Goal: Communication & Community: Answer question/provide support

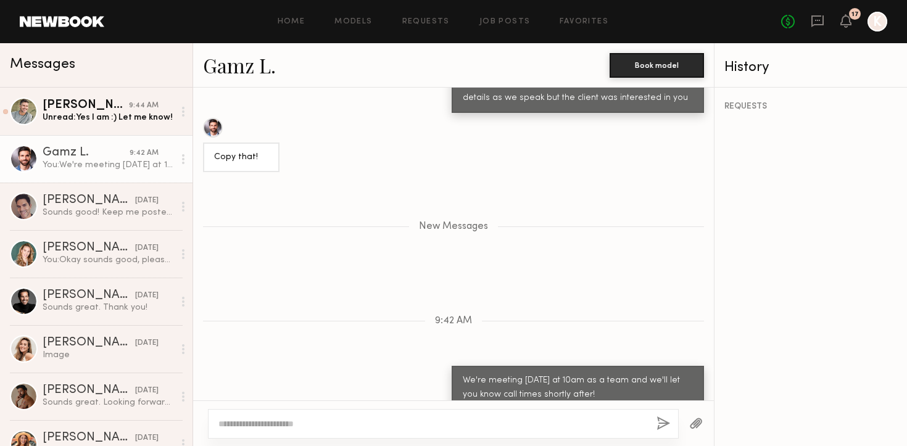
scroll to position [1159, 0]
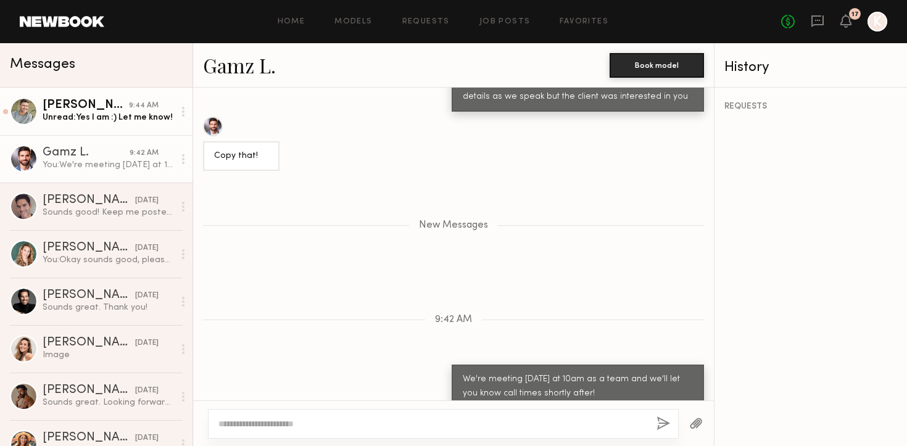
click at [93, 113] on div "Unread: Yes I am :) Let me know!" at bounding box center [108, 118] width 131 height 12
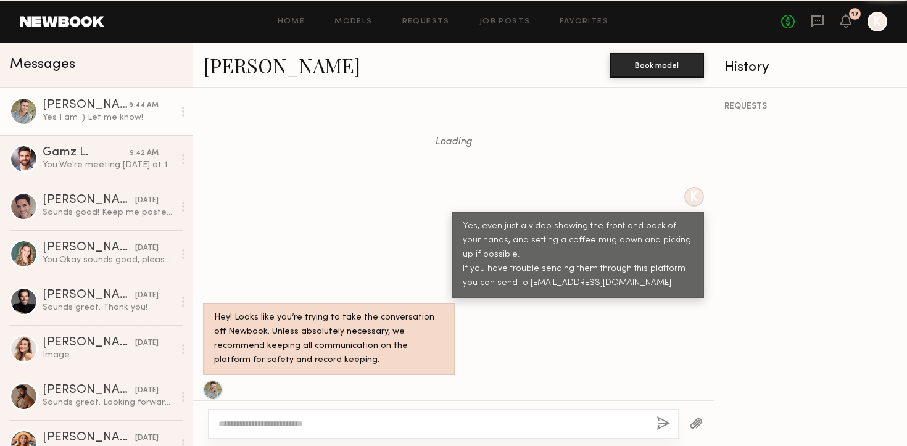
scroll to position [1007, 0]
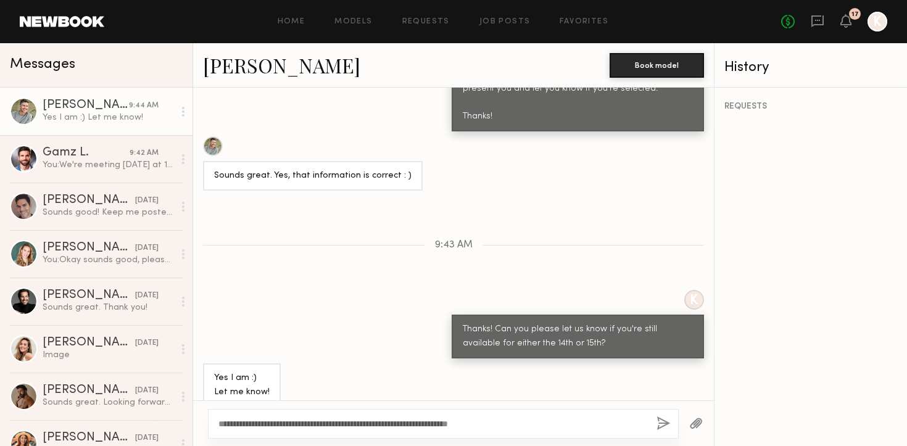
type textarea "**********"
click at [658, 416] on button "button" at bounding box center [663, 423] width 14 height 15
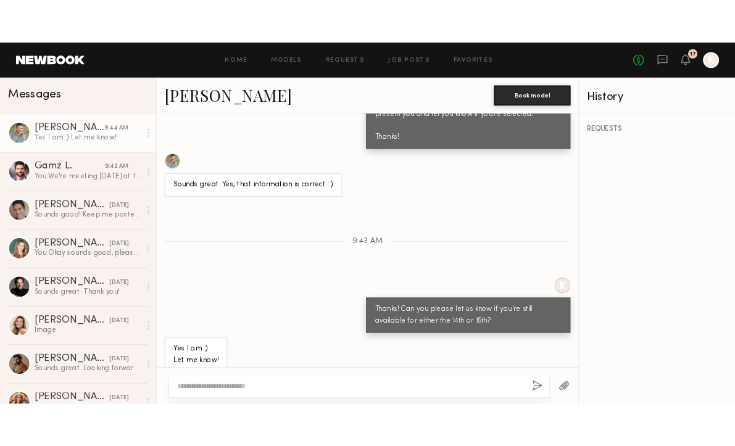
scroll to position [1174, 0]
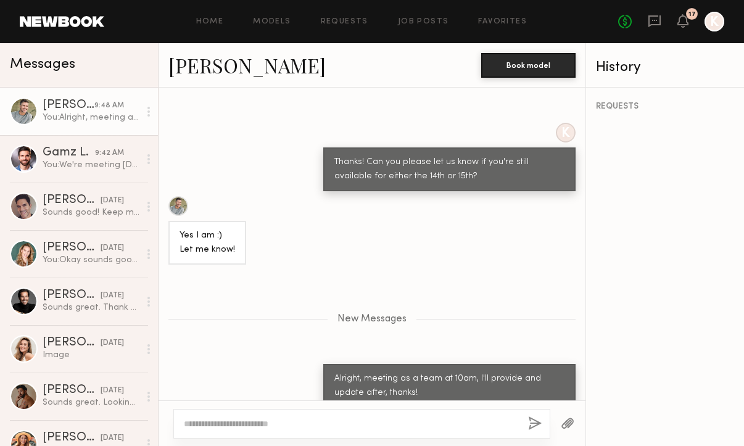
click at [430, 31] on header "Home Models Requests Job Posts Favorites Sign Out No fees up to $5,000 17 K" at bounding box center [372, 21] width 744 height 43
click at [422, 24] on link "Job Posts" at bounding box center [423, 22] width 51 height 8
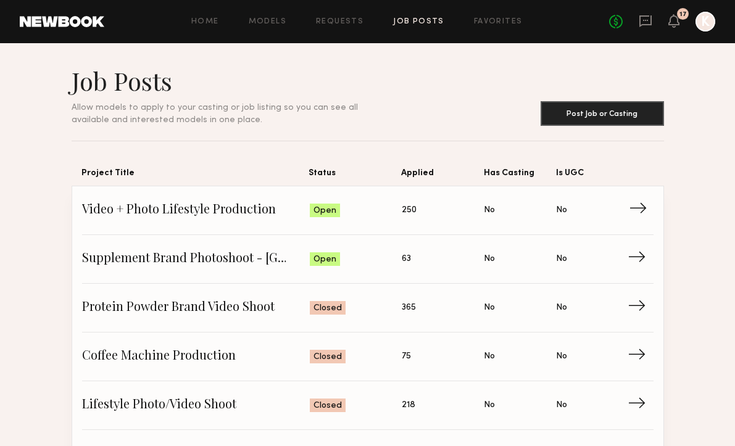
click at [255, 213] on span "Video + Photo Lifestyle Production" at bounding box center [196, 210] width 228 height 19
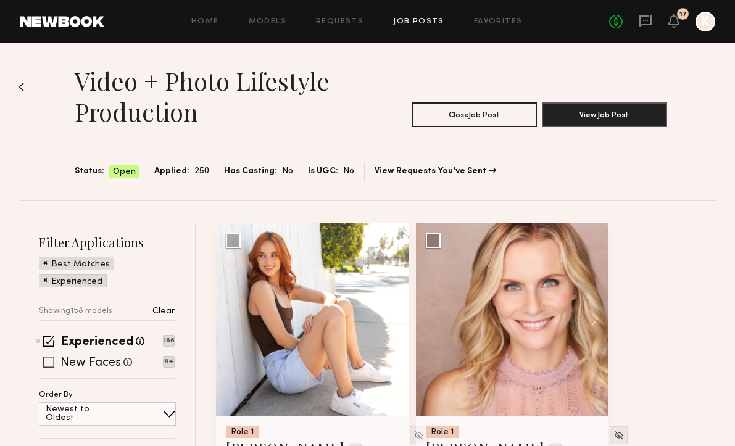
click at [56, 359] on div "New Faces Talent we've deemed to be in the early stages of their professional c…" at bounding box center [107, 362] width 136 height 10
click at [51, 360] on span at bounding box center [48, 362] width 11 height 11
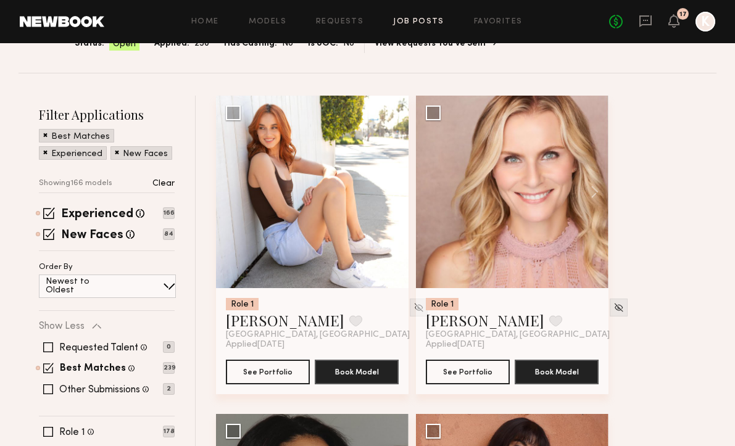
scroll to position [196, 0]
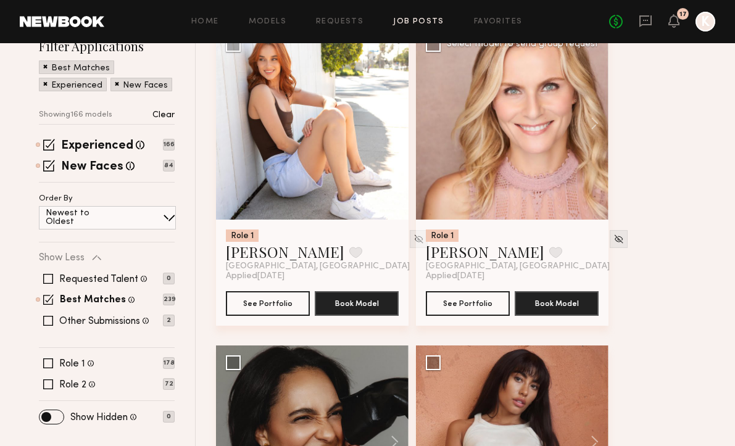
click at [536, 201] on div at bounding box center [512, 123] width 192 height 192
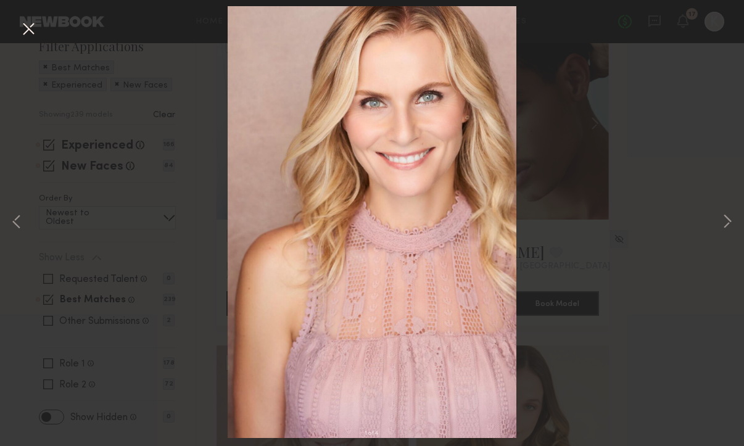
click at [37, 33] on button at bounding box center [29, 30] width 20 height 22
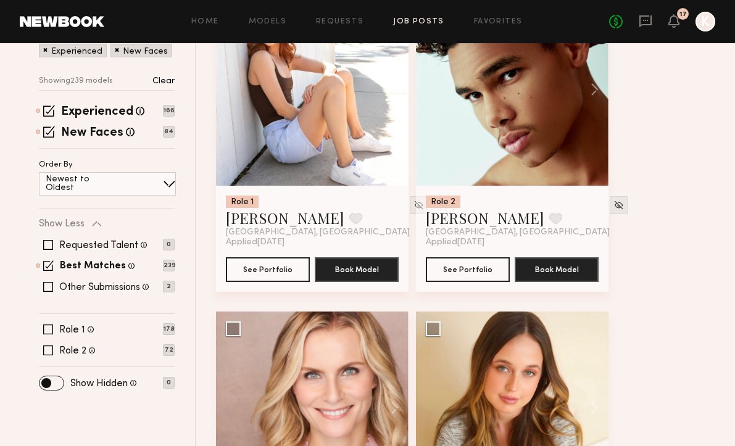
scroll to position [489, 0]
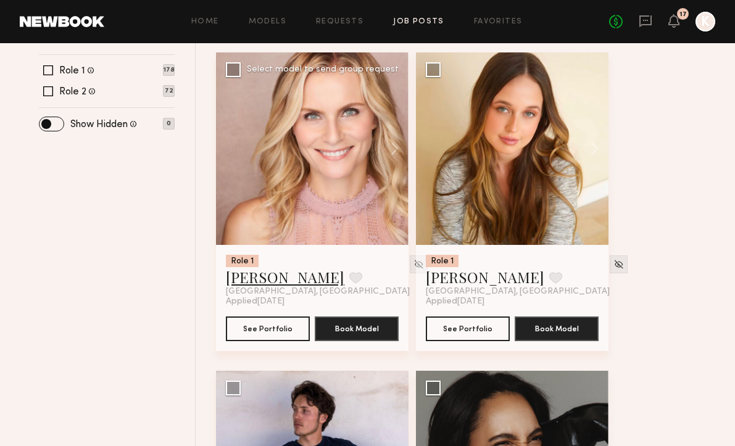
click at [272, 280] on link "Alexandra K." at bounding box center [285, 277] width 118 height 20
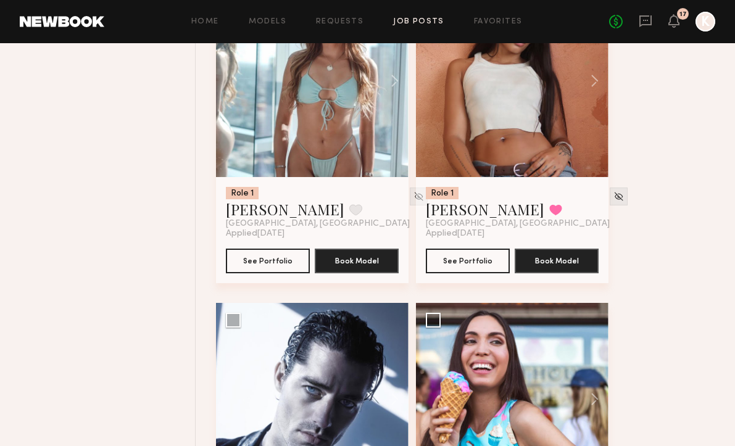
scroll to position [1105, 0]
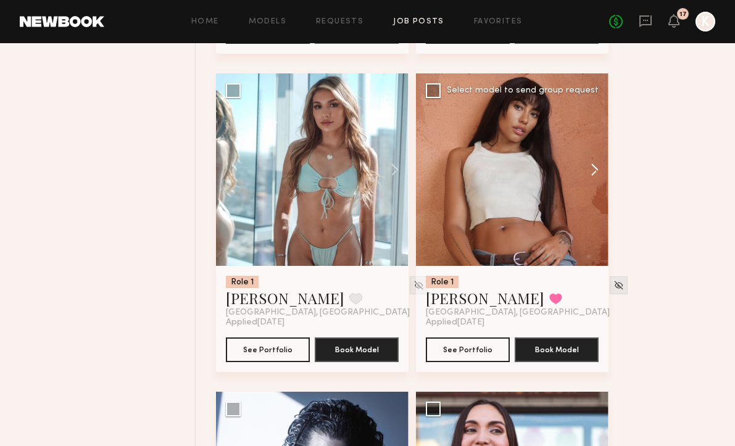
click at [589, 170] on button at bounding box center [588, 169] width 39 height 192
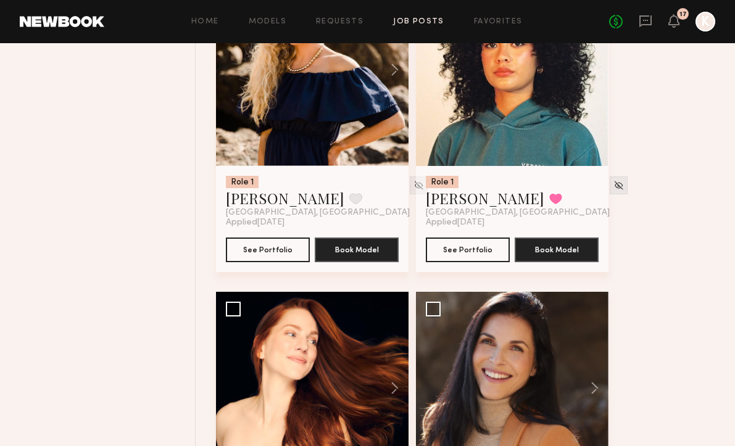
scroll to position [2073, 0]
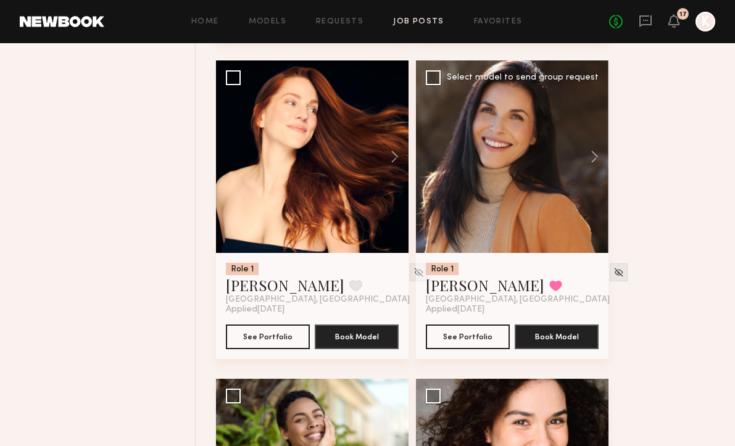
click at [500, 186] on div at bounding box center [512, 156] width 192 height 192
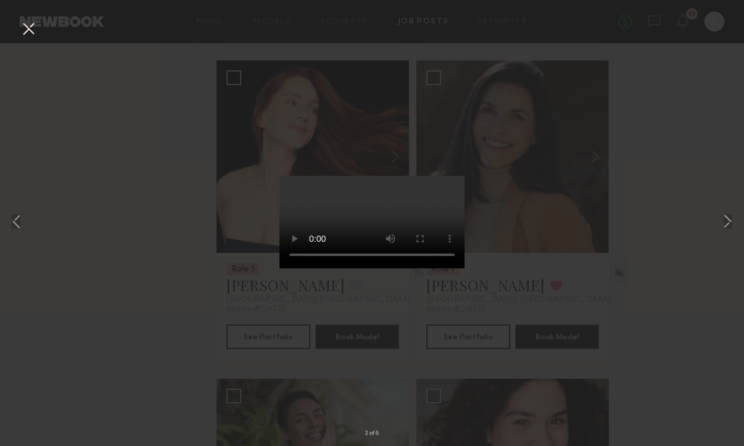
click at [28, 25] on button at bounding box center [29, 30] width 20 height 22
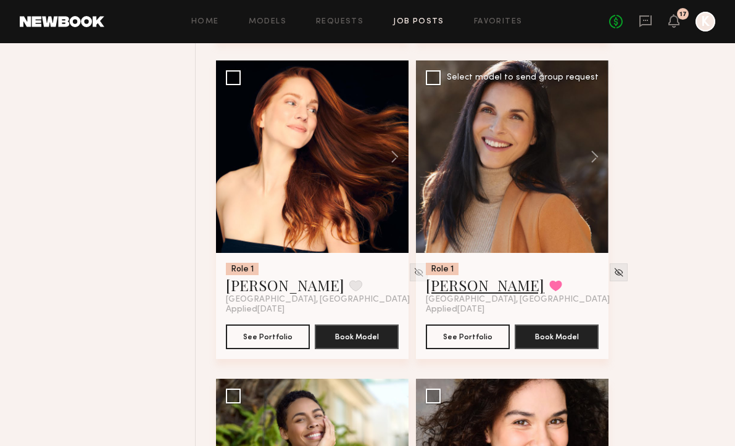
click at [442, 284] on link "Cristina D." at bounding box center [485, 285] width 118 height 20
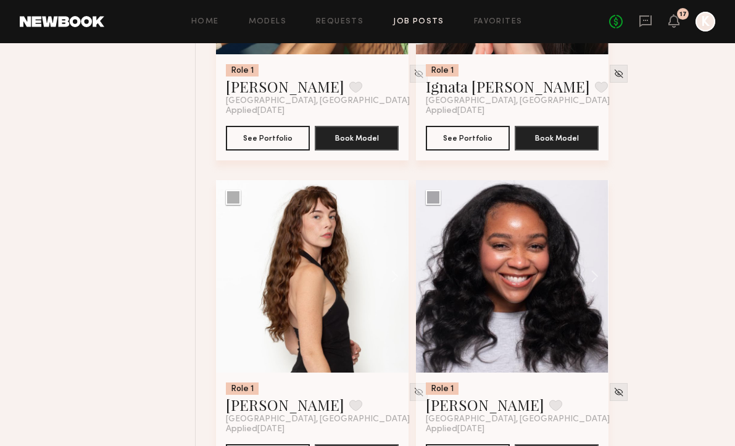
scroll to position [4785, 0]
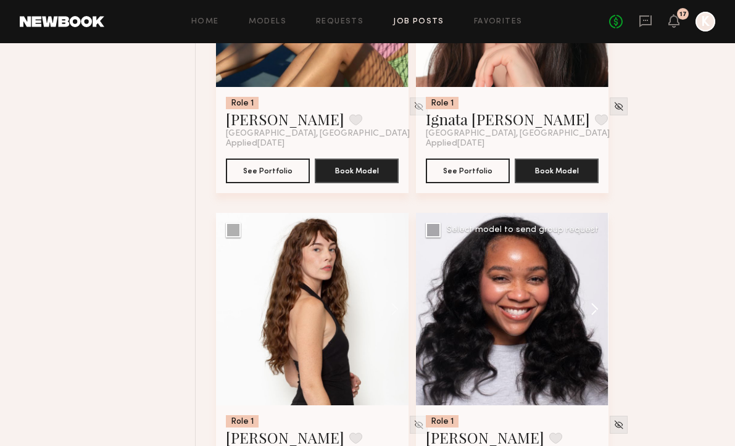
click at [598, 315] on button at bounding box center [588, 309] width 39 height 192
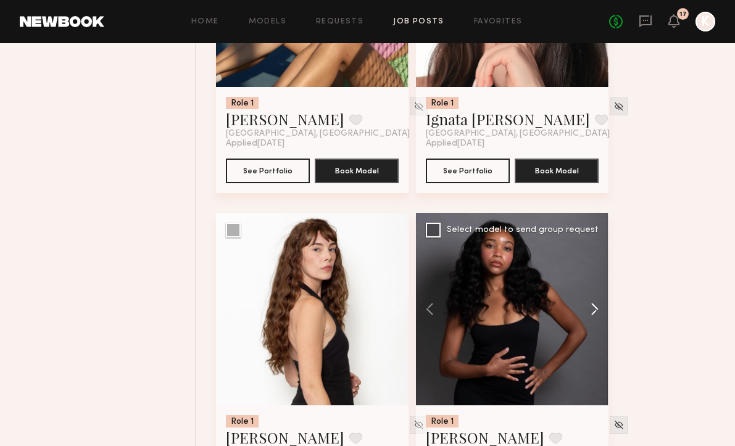
click at [598, 315] on button at bounding box center [588, 309] width 39 height 192
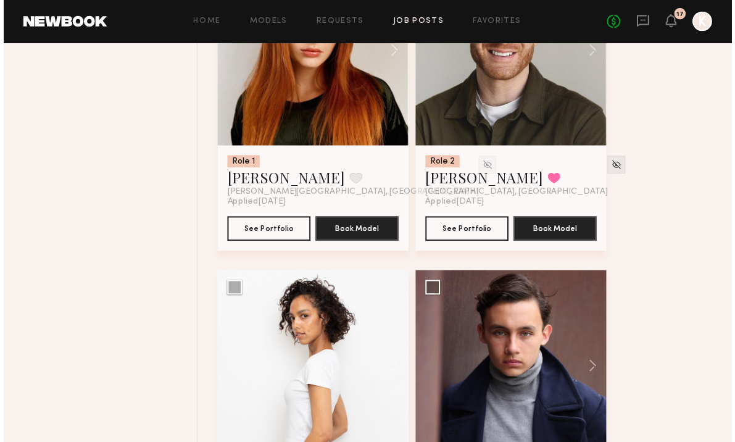
scroll to position [6195, 0]
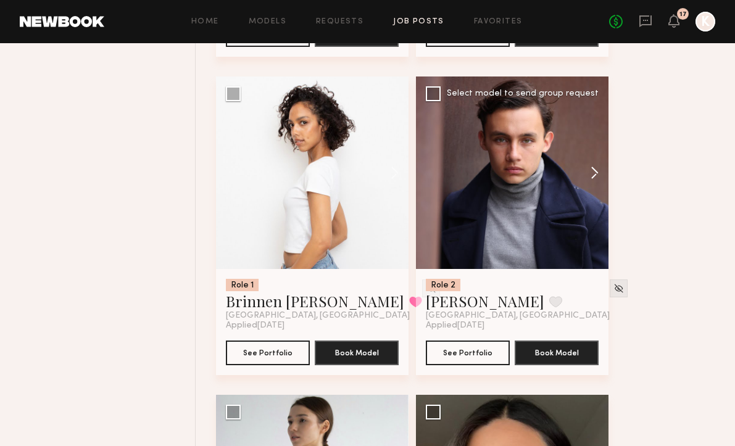
click at [593, 181] on button at bounding box center [588, 172] width 39 height 192
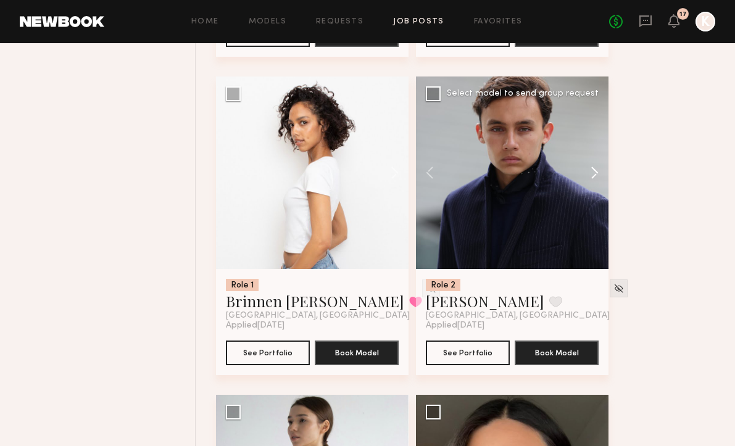
click at [593, 181] on button at bounding box center [588, 172] width 39 height 192
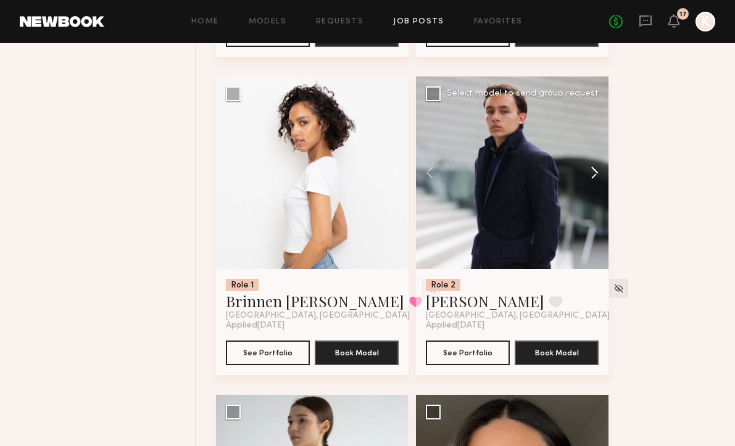
click at [593, 181] on button at bounding box center [588, 172] width 39 height 192
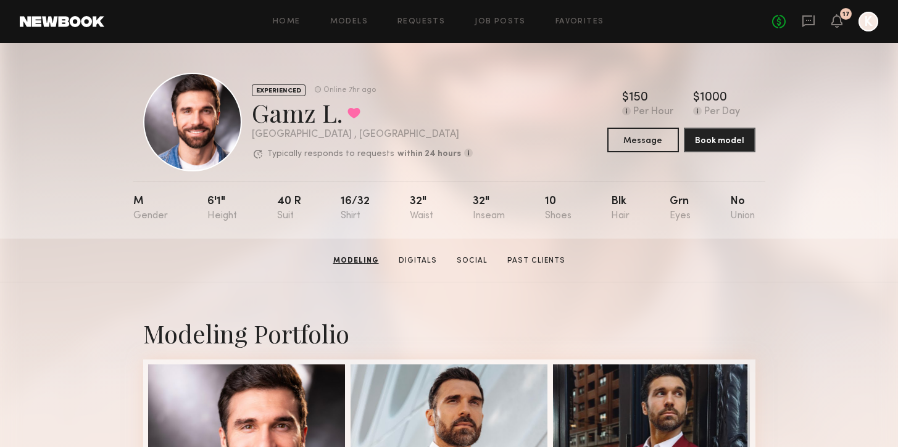
scroll to position [195, 0]
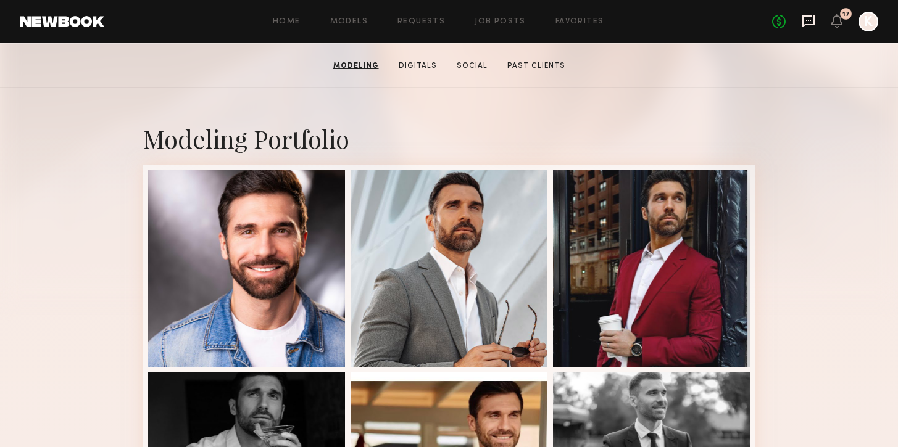
click at [810, 22] on icon at bounding box center [808, 21] width 14 height 14
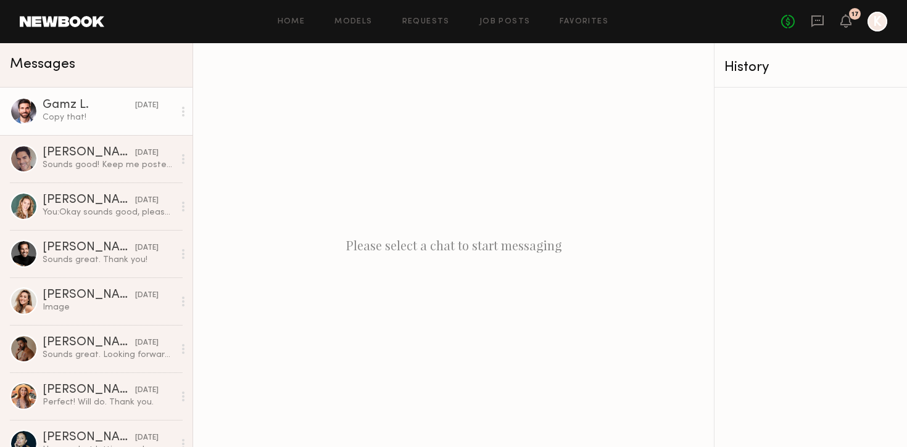
click at [83, 114] on div "Copy that!" at bounding box center [108, 118] width 131 height 12
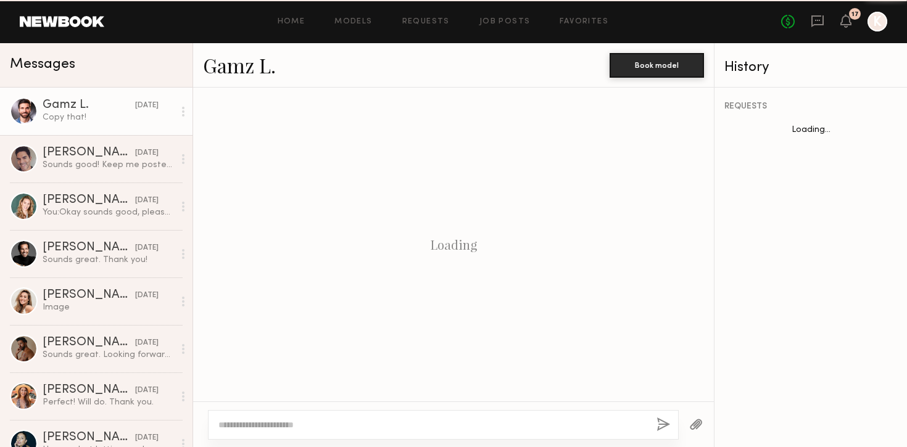
scroll to position [897, 0]
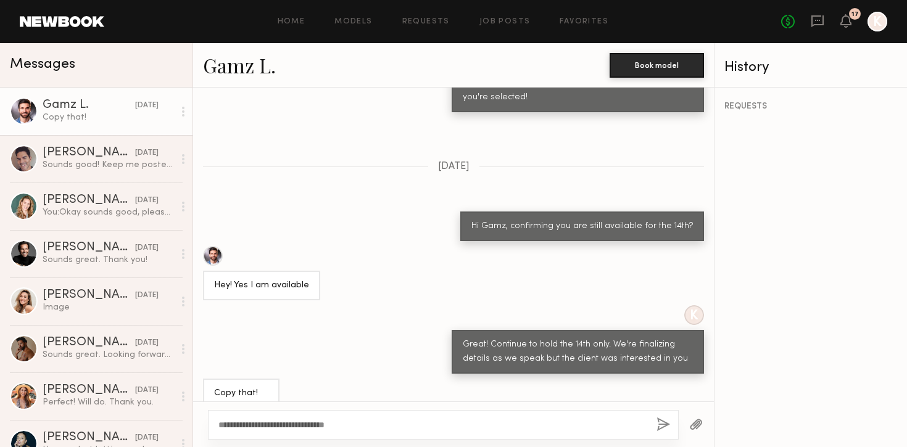
drag, startPoint x: 302, startPoint y: 425, endPoint x: 429, endPoint y: 426, distance: 127.7
click at [429, 426] on textarea "**********" at bounding box center [432, 425] width 428 height 12
type textarea "**********"
click at [660, 416] on div "**********" at bounding box center [443, 425] width 471 height 30
click at [660, 418] on button "button" at bounding box center [663, 425] width 14 height 15
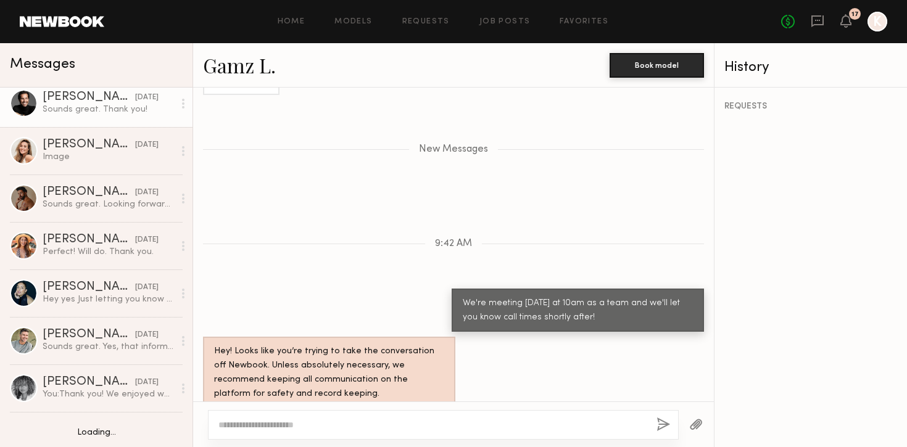
scroll to position [308, 0]
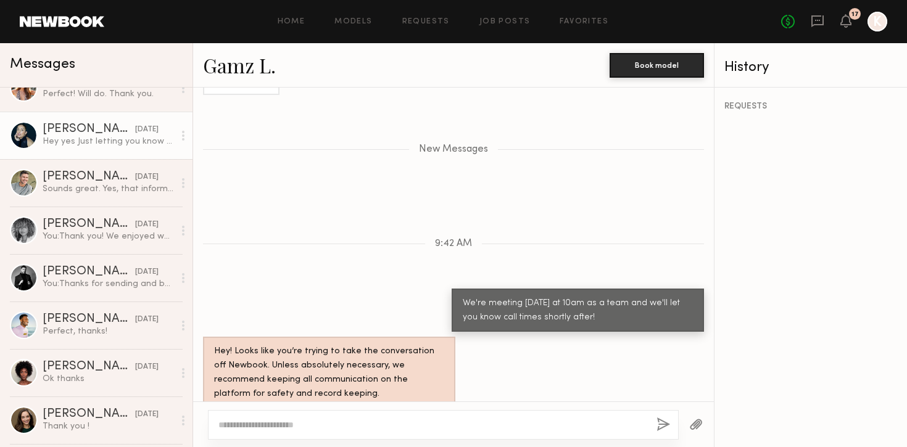
click at [75, 159] on link "Gloria E. 08/06/2025 Hey yes Just letting you know I’m entering 9th month of pr…" at bounding box center [96, 136] width 192 height 48
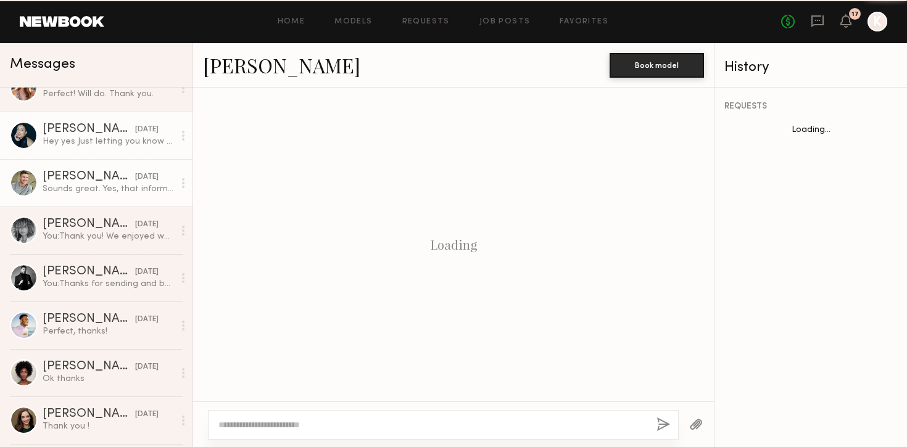
click at [75, 181] on div "[PERSON_NAME]" at bounding box center [89, 177] width 93 height 12
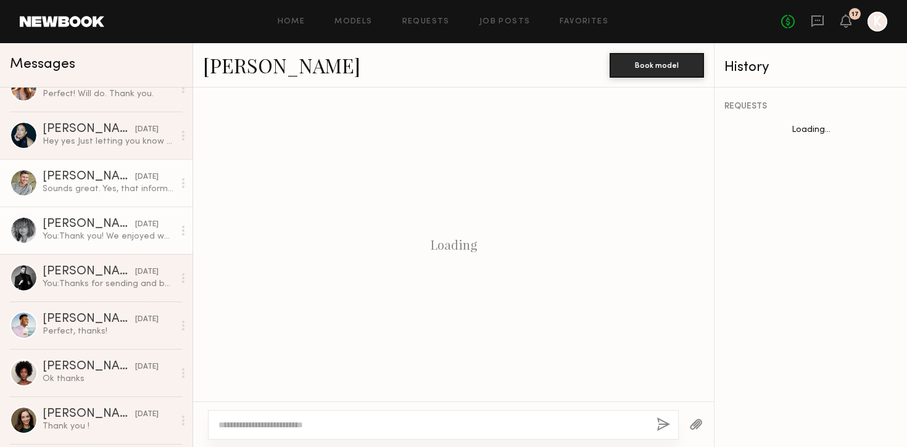
scroll to position [1183, 0]
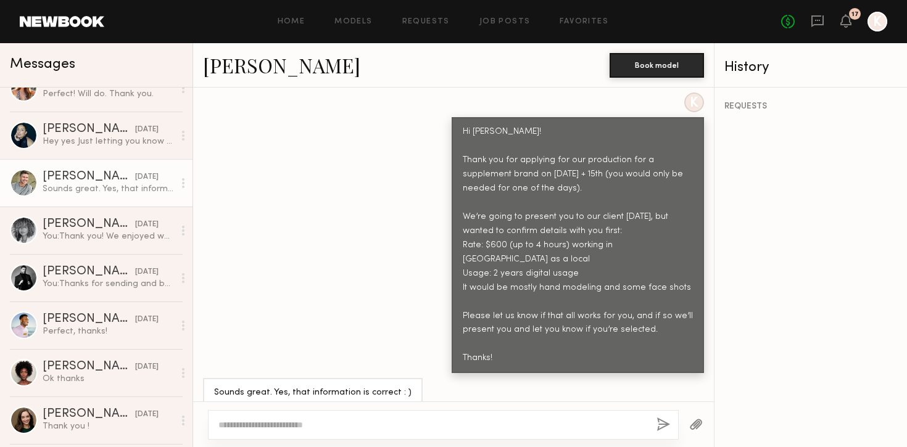
click at [292, 420] on textarea at bounding box center [432, 425] width 428 height 12
type textarea "**********"
click at [657, 423] on button "button" at bounding box center [663, 425] width 14 height 15
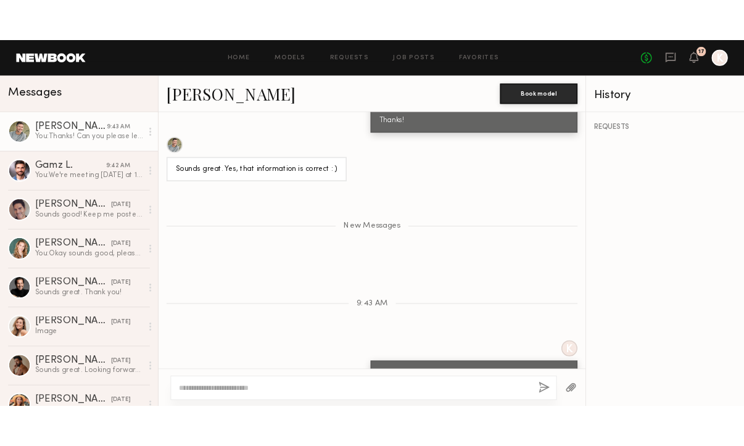
scroll to position [1590, 0]
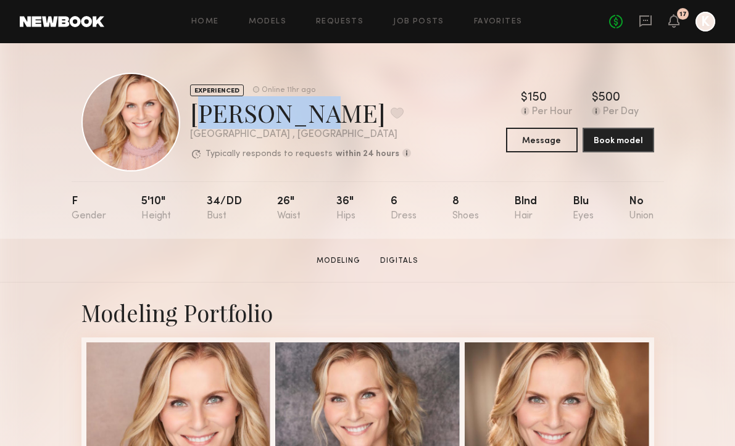
drag, startPoint x: 187, startPoint y: 109, endPoint x: 300, endPoint y: 110, distance: 112.9
click at [300, 110] on div "EXPERIENCED Online 11hr ago Alexandra K. Favorite Los Angeles , CA Typically re…" at bounding box center [245, 122] width 329 height 99
copy div "Alexandra"
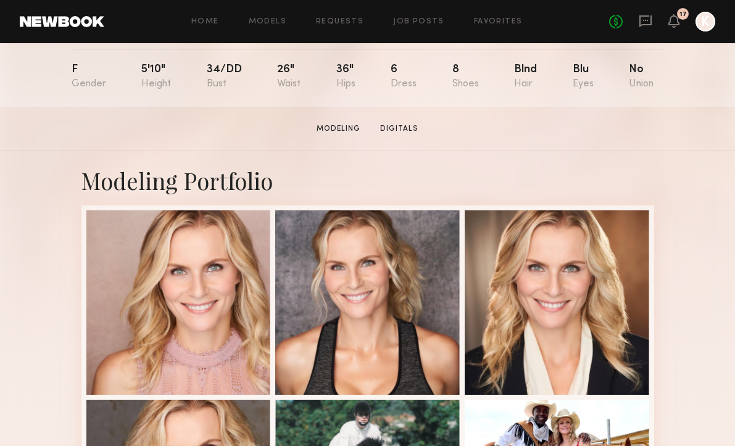
scroll to position [183, 0]
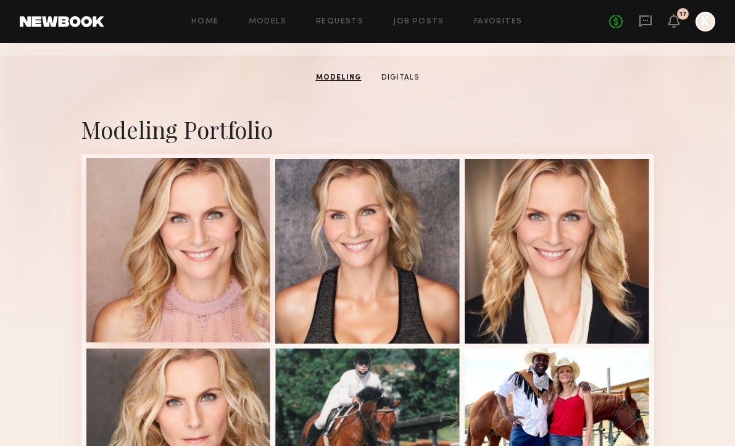
click at [182, 241] on div at bounding box center [178, 250] width 184 height 184
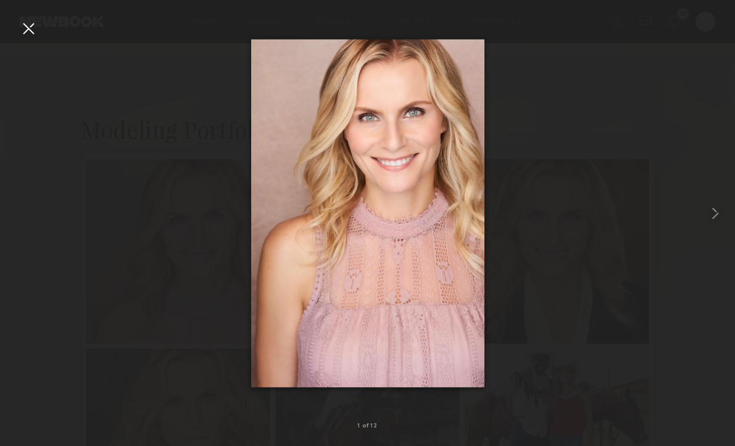
click at [26, 26] on div at bounding box center [29, 29] width 20 height 20
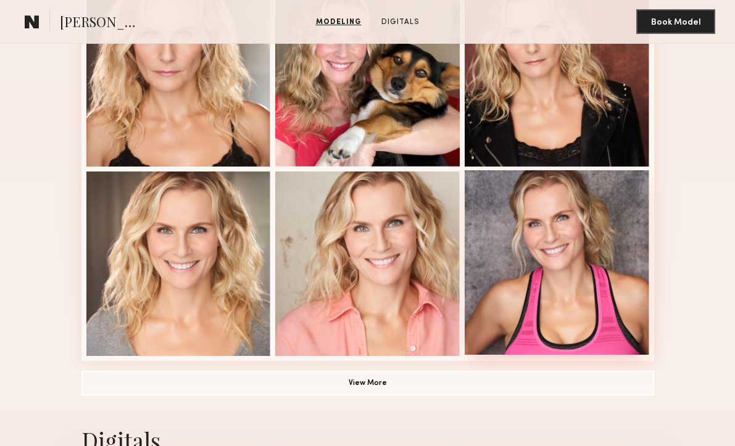
scroll to position [797, 0]
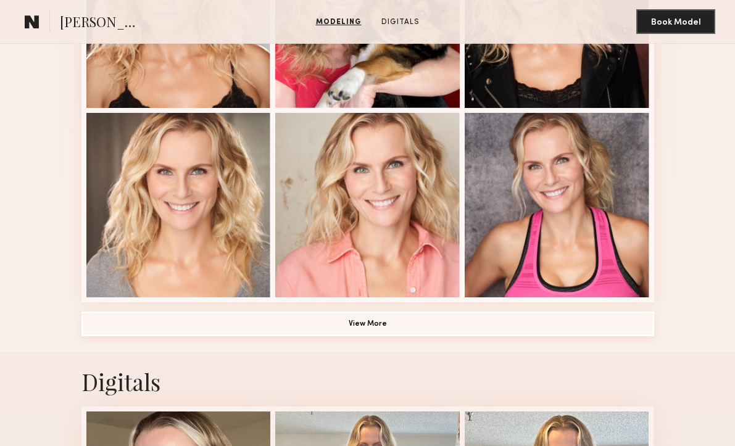
click at [363, 328] on button "View More" at bounding box center [367, 324] width 572 height 25
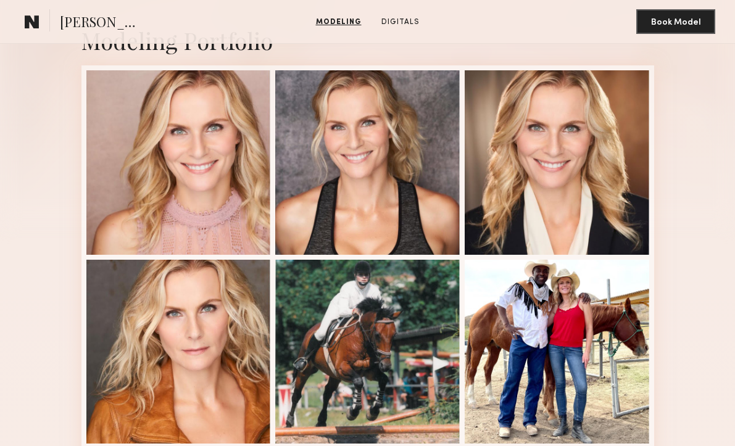
scroll to position [265, 0]
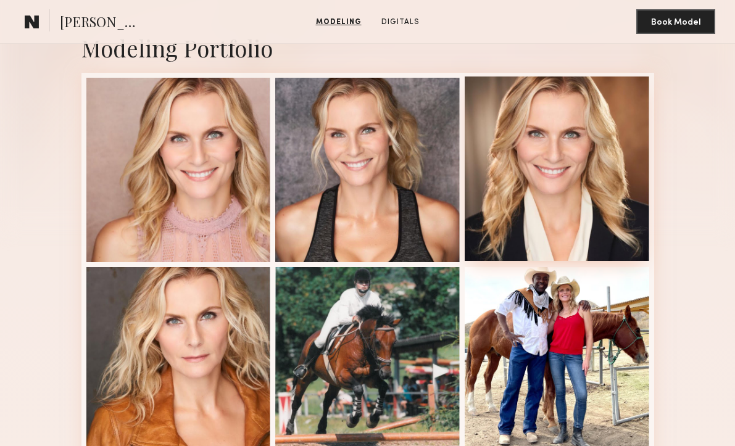
click at [547, 162] on div at bounding box center [557, 168] width 184 height 184
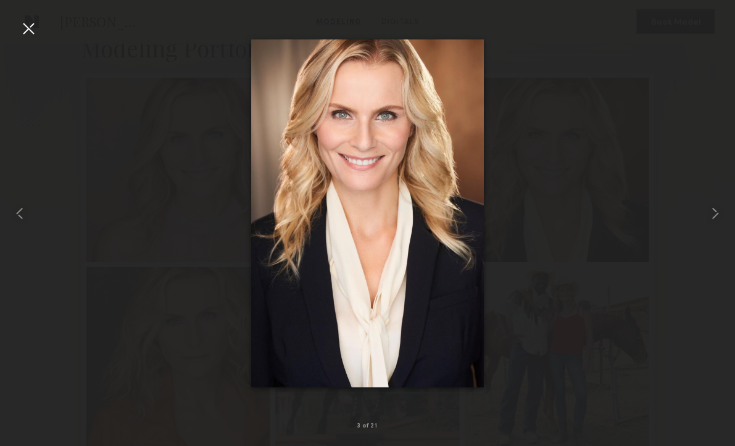
click at [25, 25] on div at bounding box center [29, 29] width 20 height 20
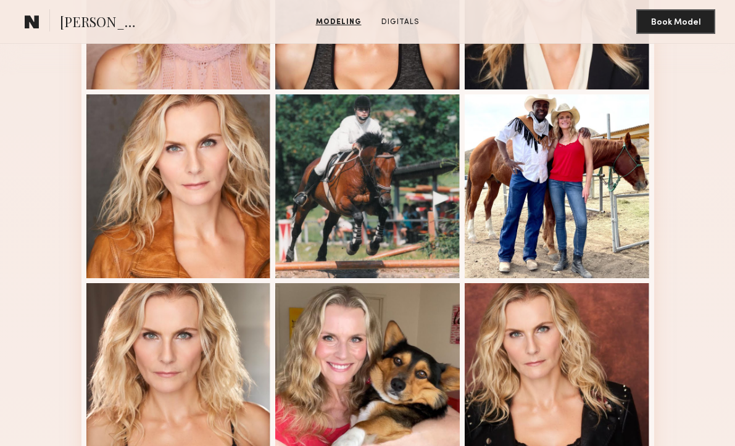
scroll to position [501, 0]
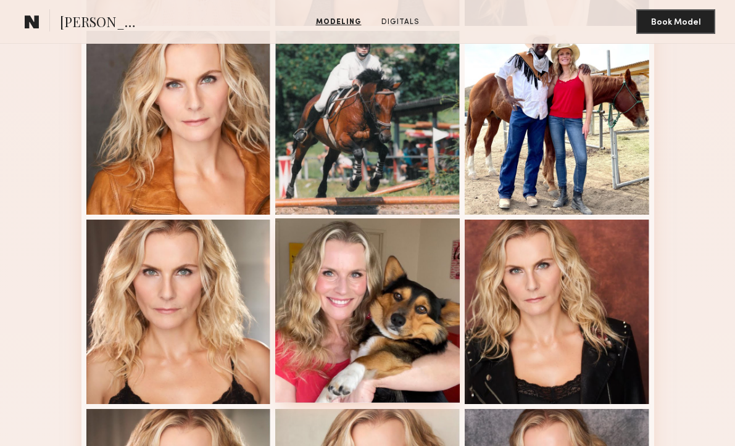
click at [387, 283] on div at bounding box center [367, 310] width 184 height 184
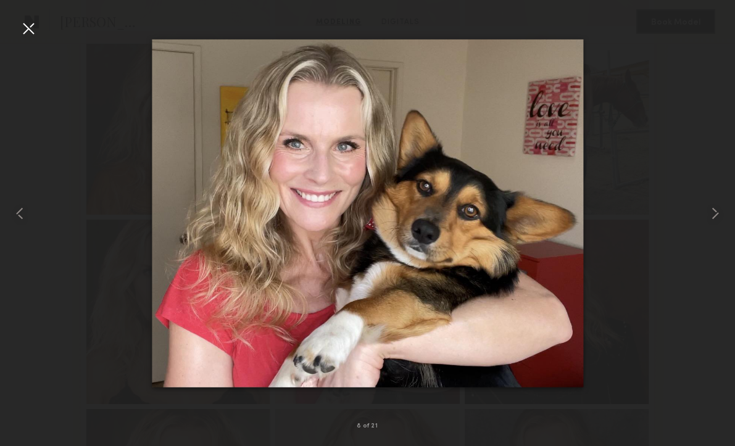
click at [25, 30] on div at bounding box center [29, 29] width 20 height 20
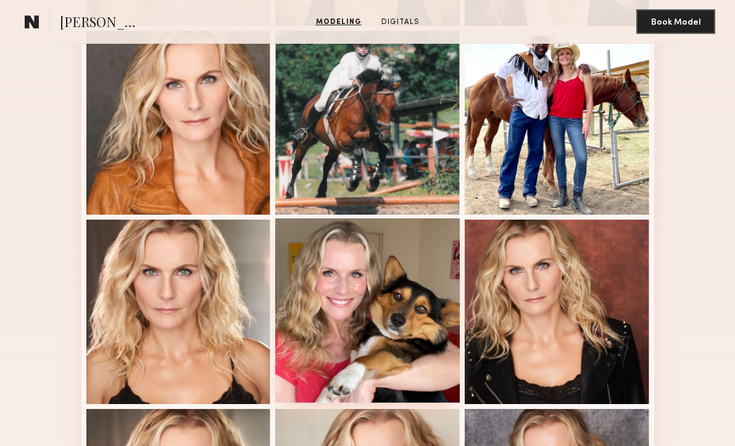
click at [368, 264] on div at bounding box center [367, 310] width 184 height 184
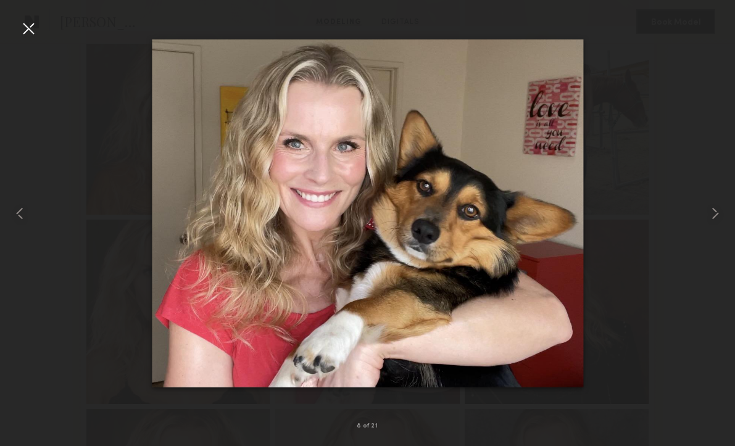
click at [26, 28] on div at bounding box center [29, 29] width 20 height 20
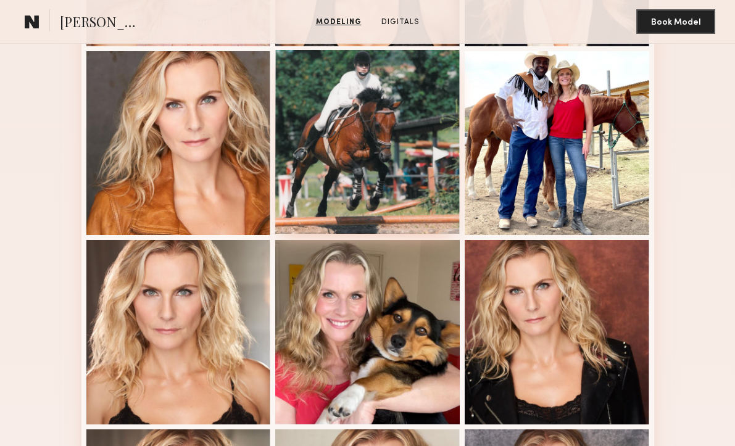
scroll to position [475, 0]
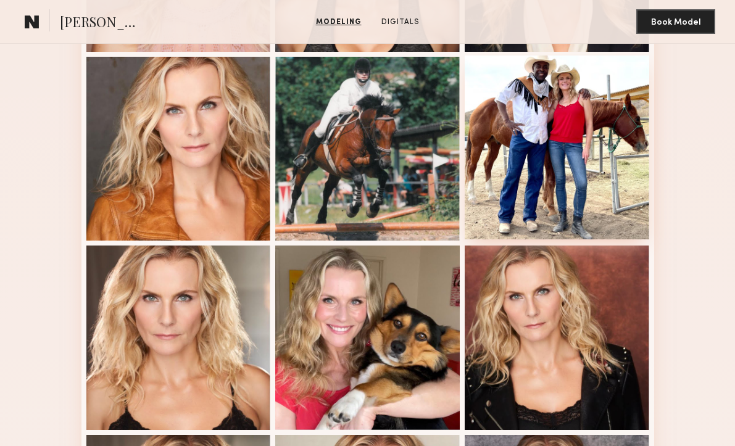
click at [577, 96] on div at bounding box center [557, 148] width 184 height 184
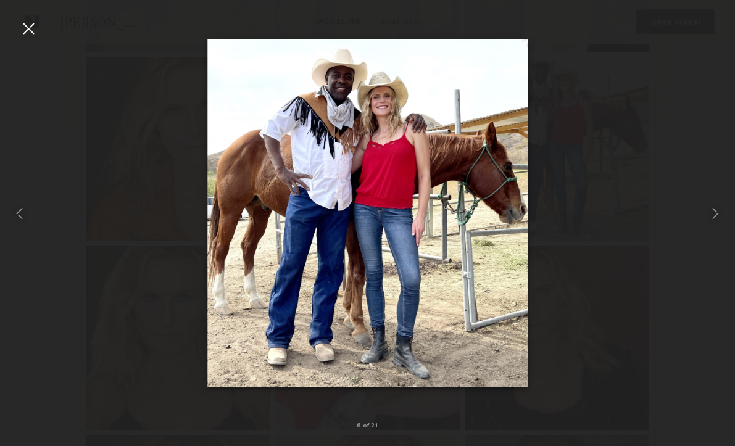
click at [28, 24] on div at bounding box center [29, 29] width 20 height 20
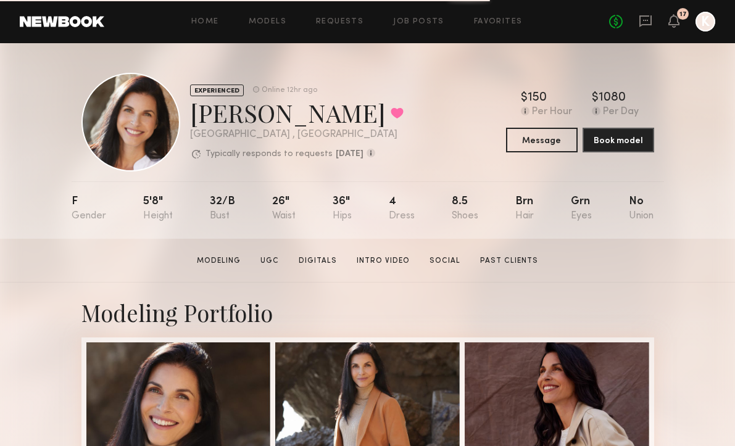
scroll to position [130, 0]
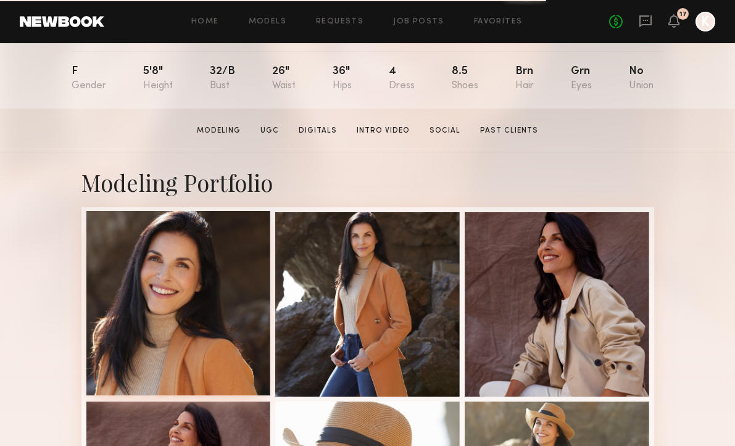
click at [233, 286] on div at bounding box center [178, 303] width 184 height 184
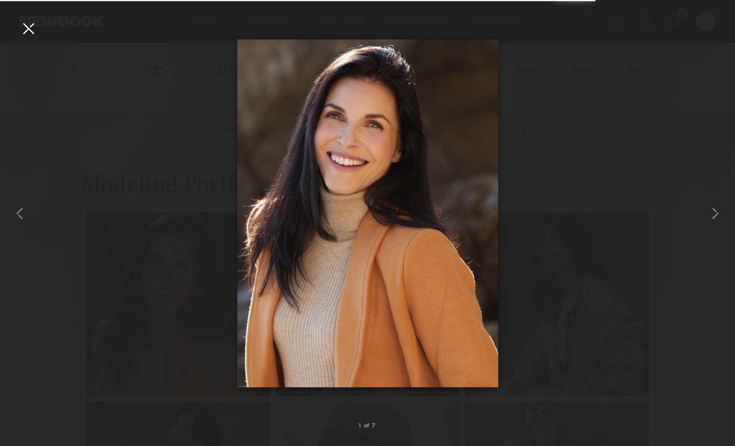
click at [33, 29] on div at bounding box center [29, 29] width 20 height 20
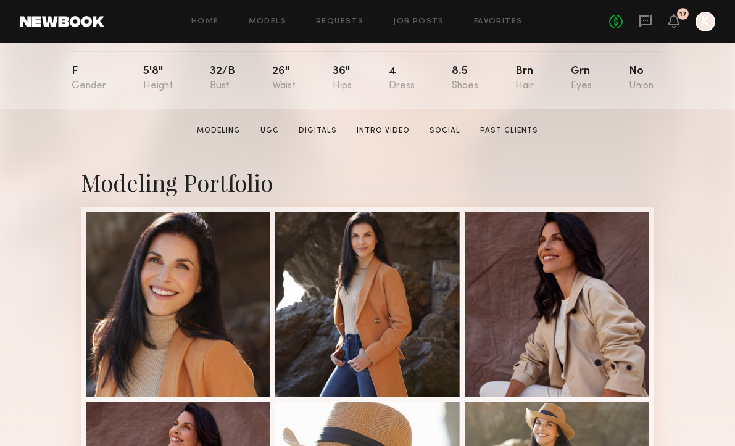
scroll to position [240, 0]
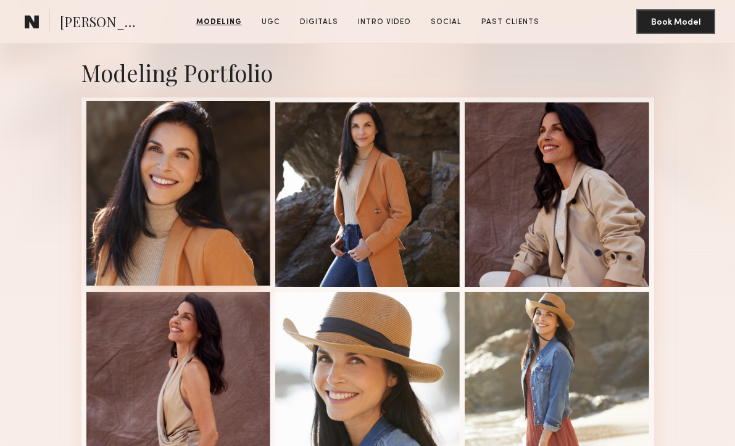
click at [173, 209] on div at bounding box center [178, 193] width 184 height 184
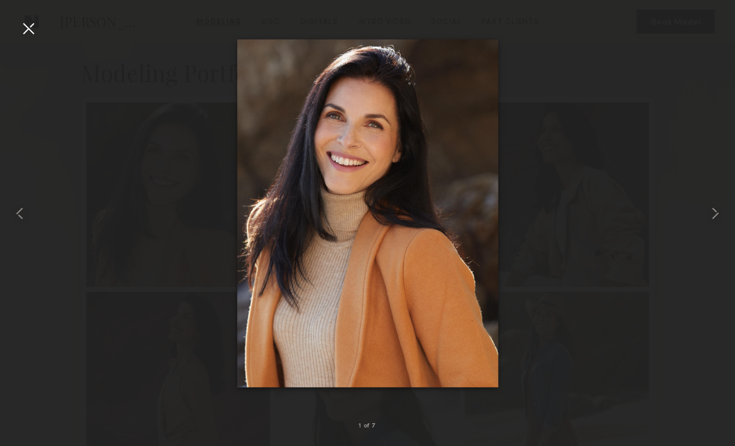
click at [31, 17] on nb-gallery-light "1 of 7" at bounding box center [367, 223] width 735 height 446
click at [22, 32] on div at bounding box center [29, 29] width 20 height 20
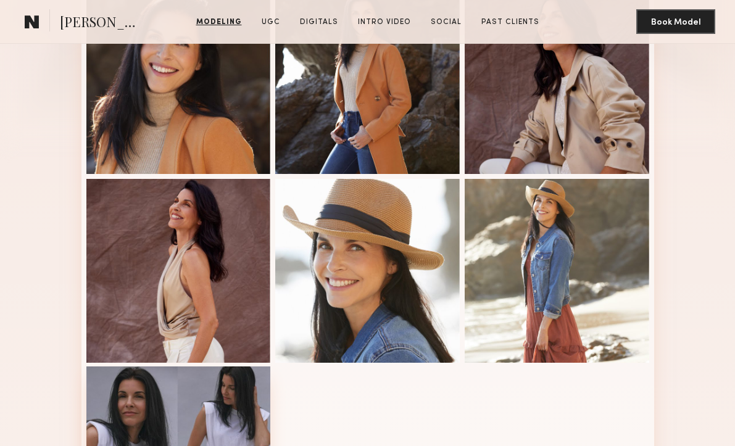
scroll to position [281, 0]
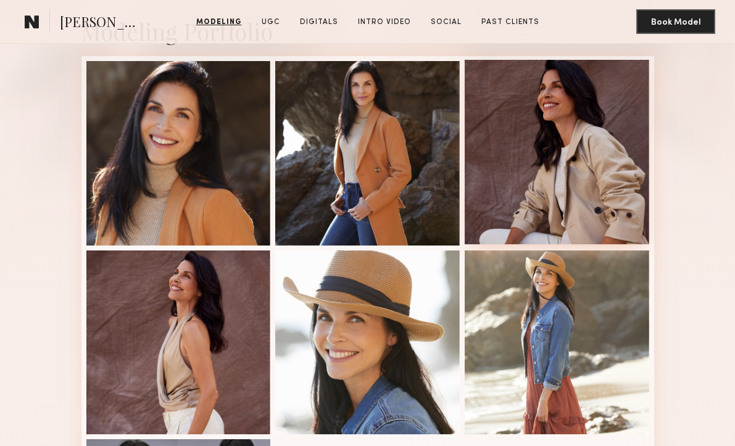
click at [563, 104] on div at bounding box center [557, 152] width 184 height 184
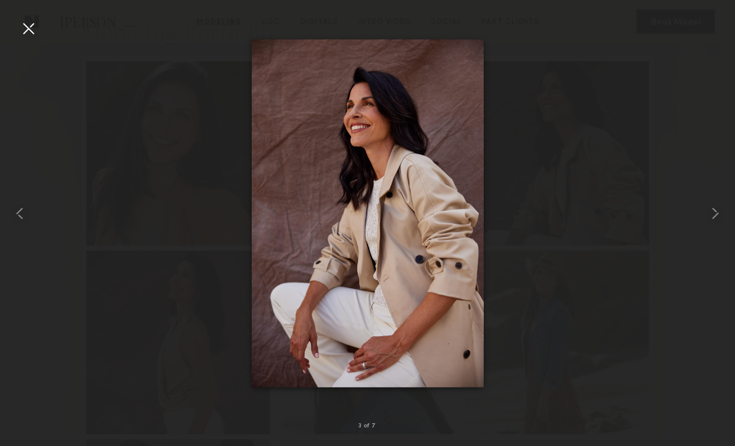
click at [37, 33] on div at bounding box center [29, 29] width 20 height 20
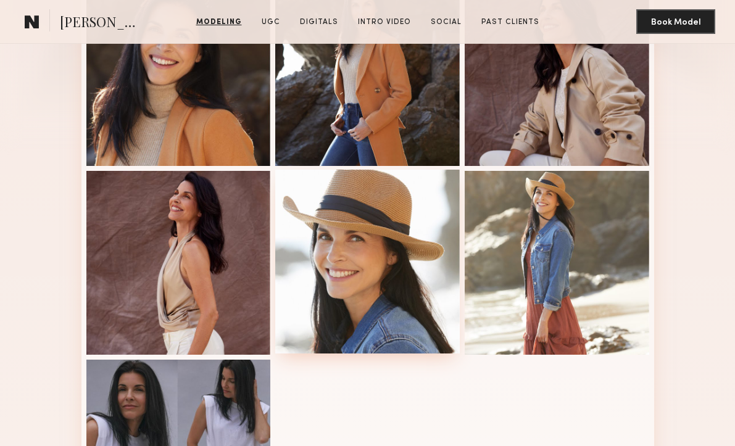
scroll to position [238, 0]
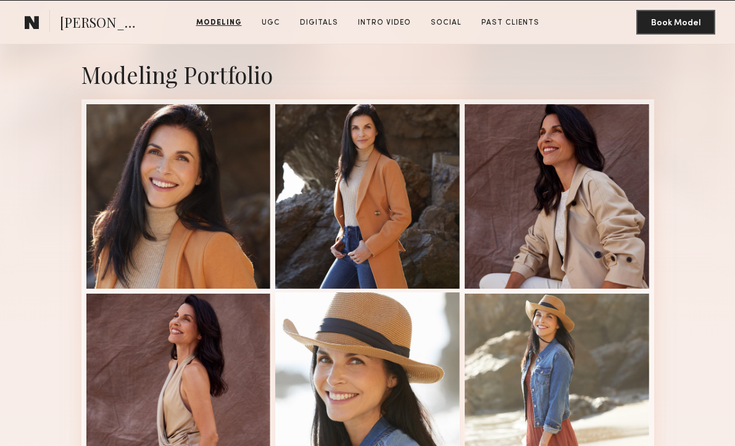
click at [410, 347] on div at bounding box center [367, 384] width 184 height 184
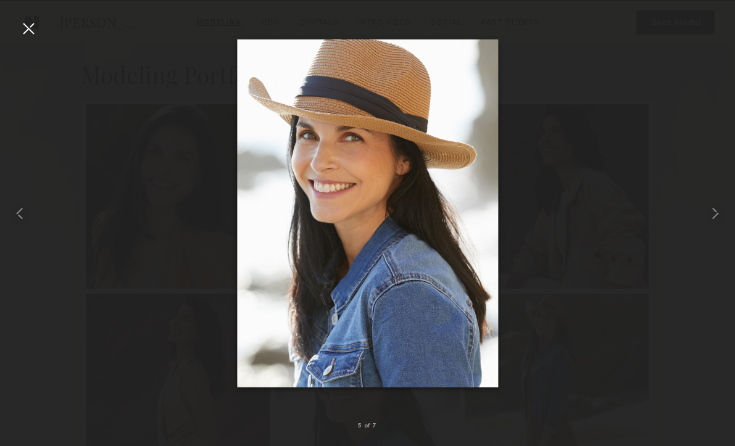
click at [22, 29] on div at bounding box center [29, 29] width 20 height 20
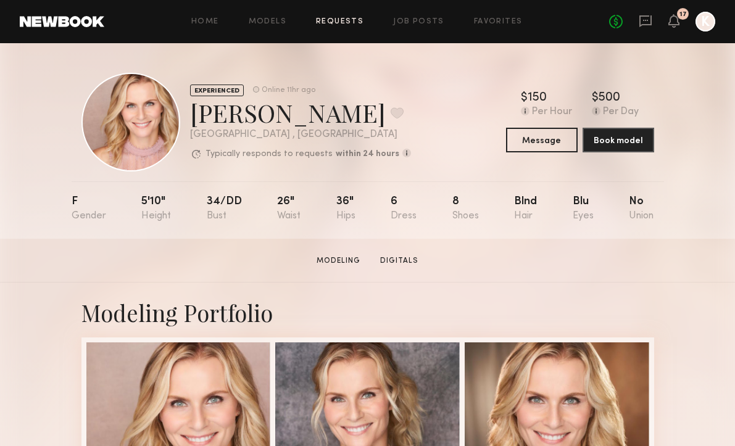
click at [331, 19] on link "Requests" at bounding box center [340, 22] width 48 height 8
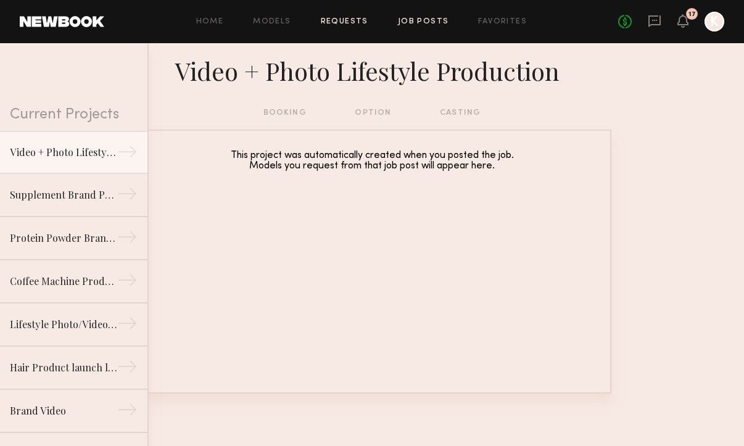
click at [416, 18] on link "Job Posts" at bounding box center [423, 22] width 51 height 8
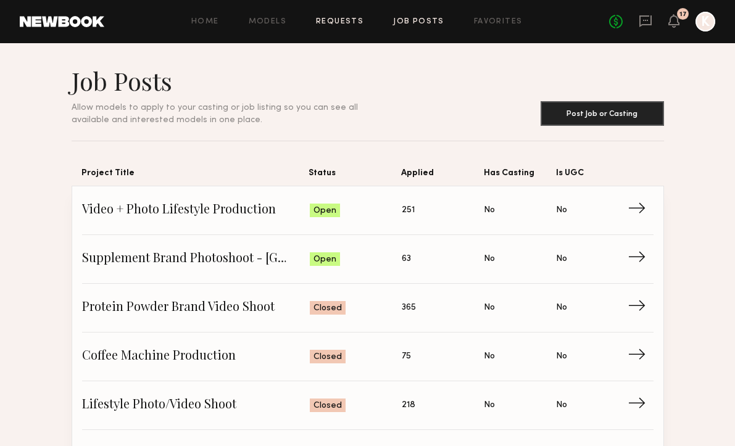
click at [340, 19] on link "Requests" at bounding box center [340, 22] width 48 height 8
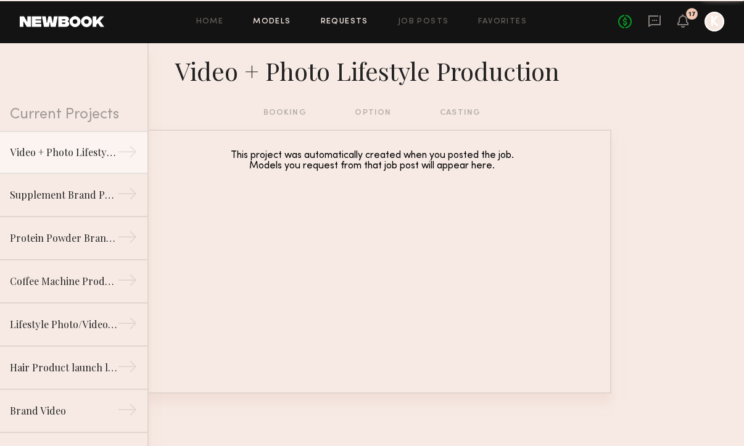
click at [272, 18] on link "Models" at bounding box center [272, 22] width 38 height 8
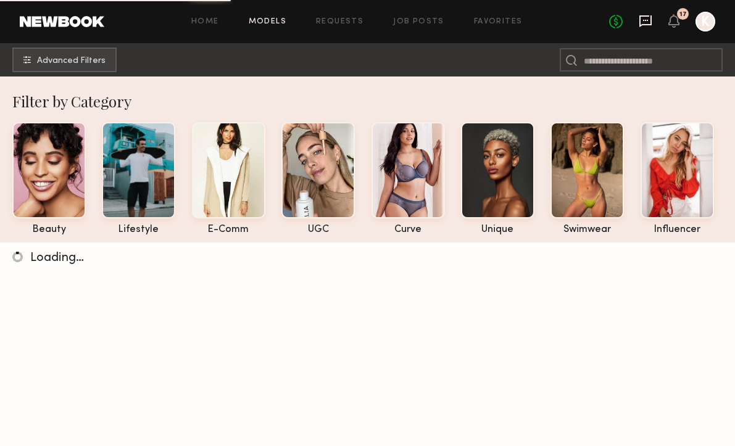
click at [647, 18] on icon at bounding box center [645, 21] width 14 height 14
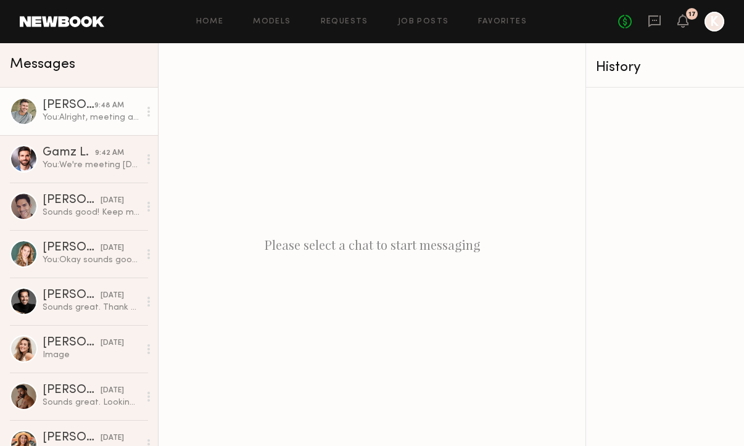
click at [72, 111] on div "Hartley h. 9:48 AM You: Alright, meeting as a team at 10am, I'll provide and up…" at bounding box center [91, 111] width 97 height 24
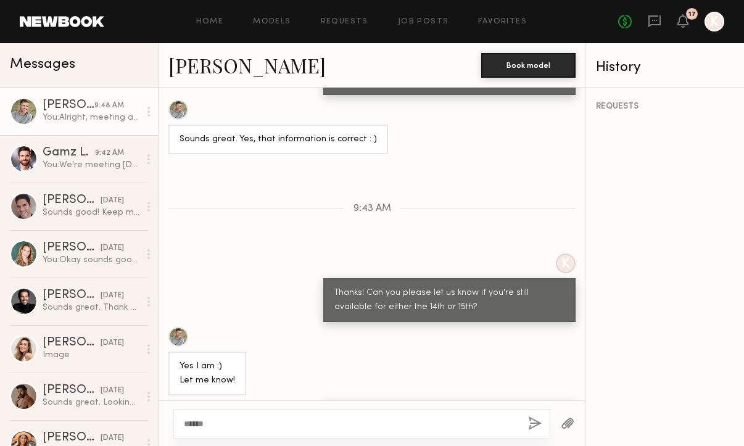
scroll to position [888, 0]
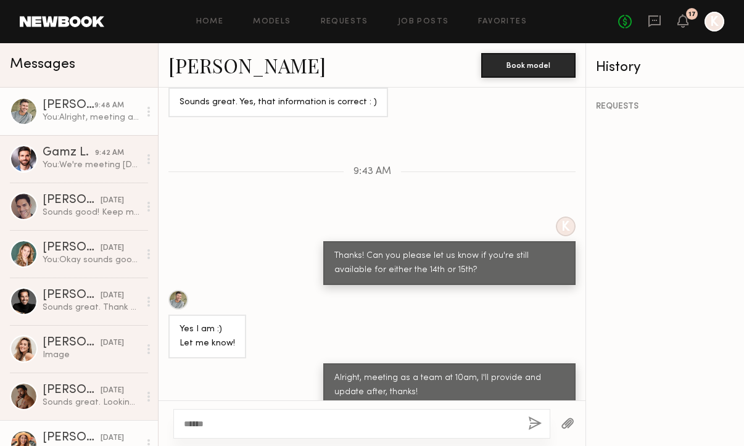
drag, startPoint x: 231, startPoint y: 423, endPoint x: 120, endPoint y: 423, distance: 111.0
click at [120, 423] on div "Messages Hartley h. 9:48 AM You: Alright, meeting as a team at 10am, I'll provi…" at bounding box center [372, 244] width 744 height 403
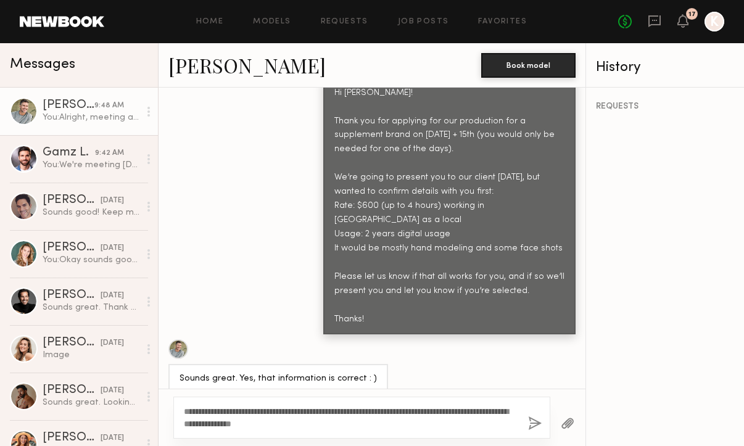
scroll to position [899, 0]
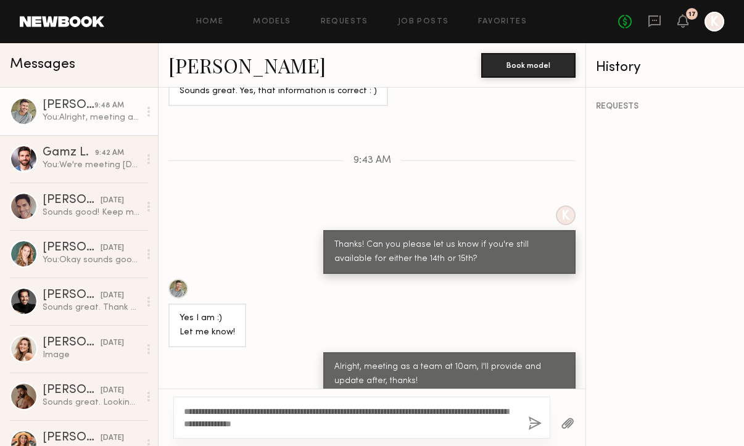
type textarea "**********"
click at [536, 428] on button "button" at bounding box center [535, 423] width 14 height 15
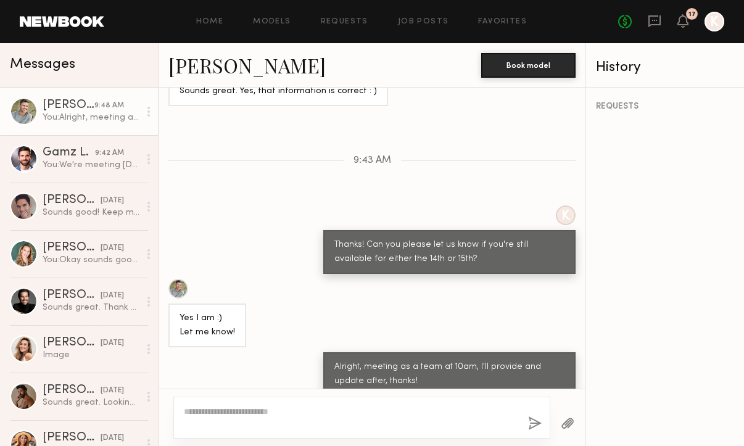
scroll to position [1069, 0]
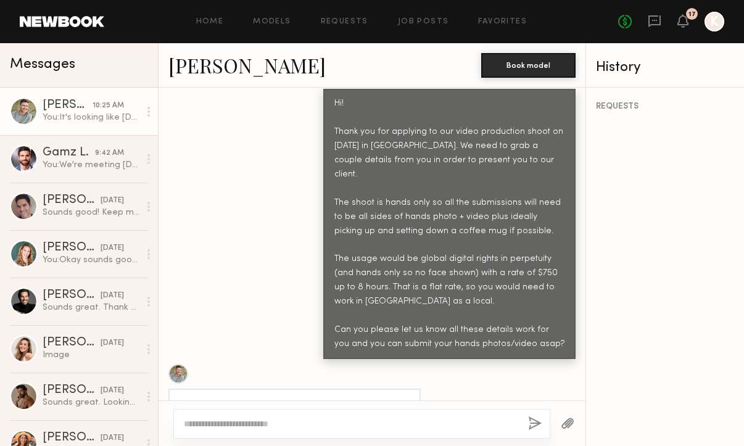
scroll to position [2823, 0]
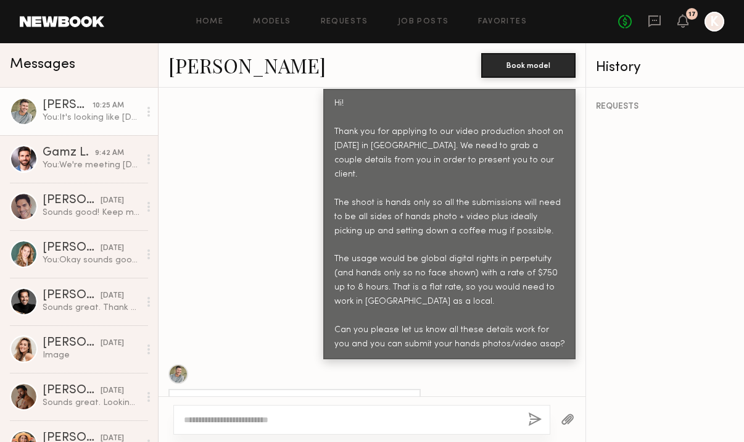
scroll to position [2823, 0]
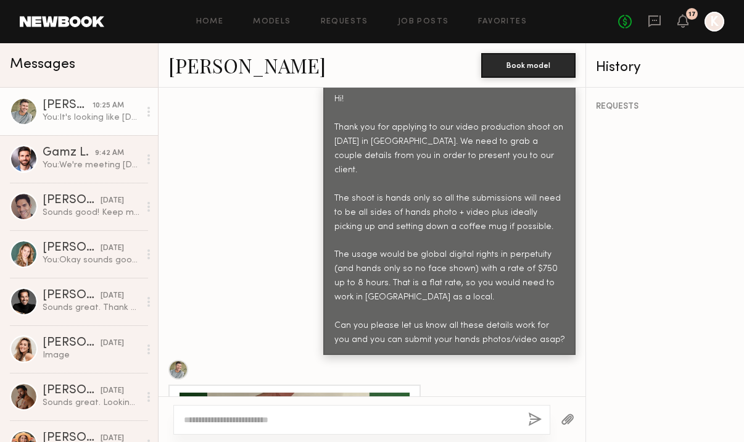
scroll to position [2827, 0]
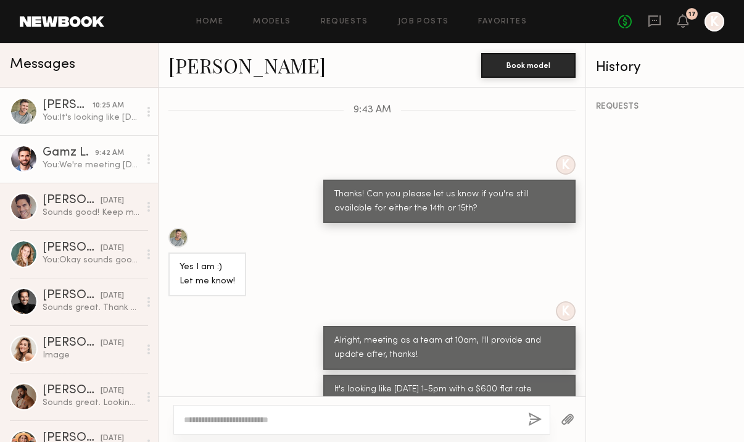
click at [58, 165] on div "You: We're meeting today at 10am as a team and we'll let you know call times sh…" at bounding box center [91, 165] width 97 height 12
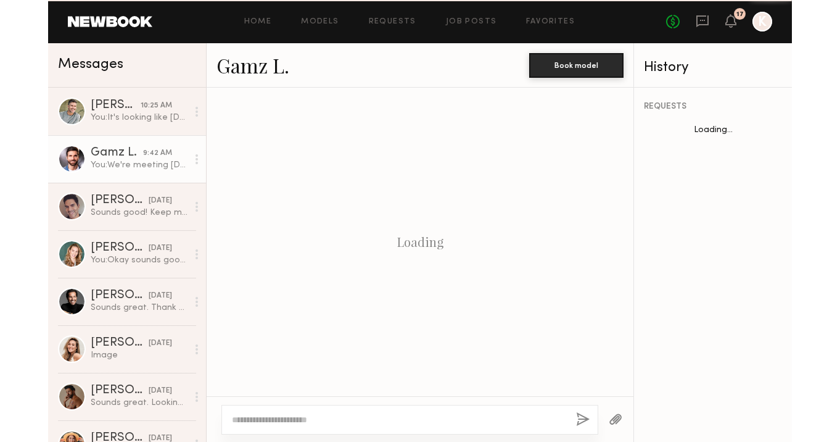
scroll to position [980, 0]
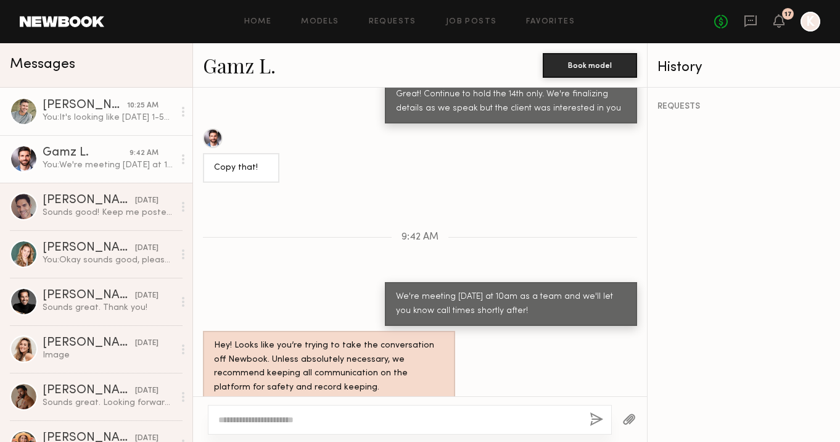
click at [115, 115] on div "You: It's looking like Thursday the 14th 1-5pm with a $600 flat rate working in…" at bounding box center [108, 118] width 131 height 12
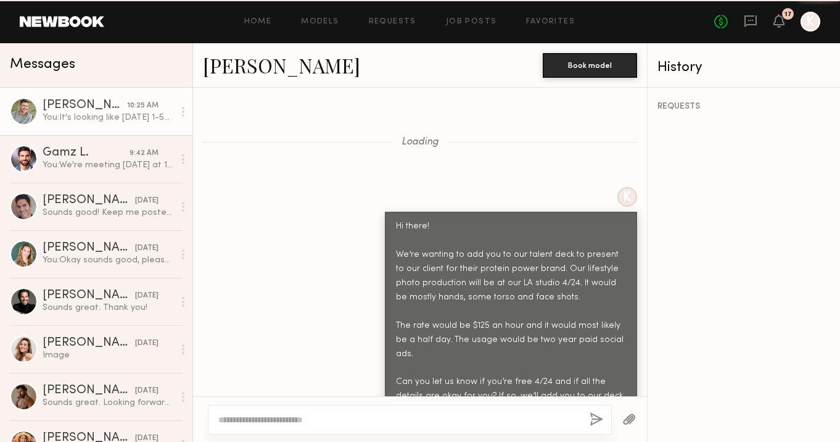
scroll to position [2827, 0]
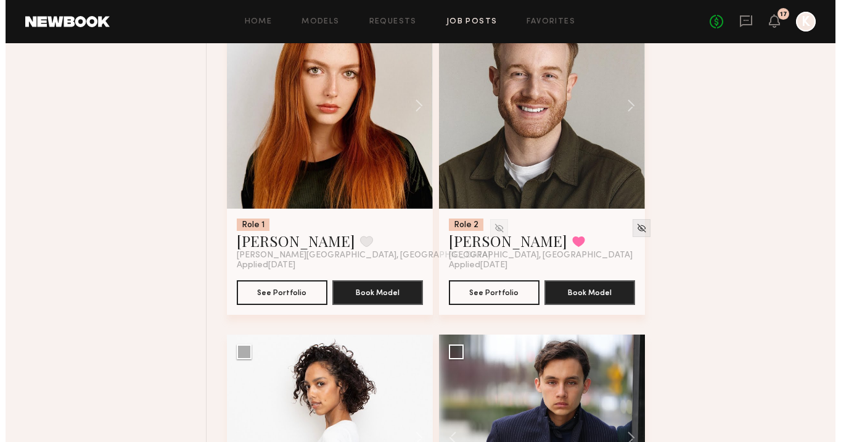
scroll to position [6195, 0]
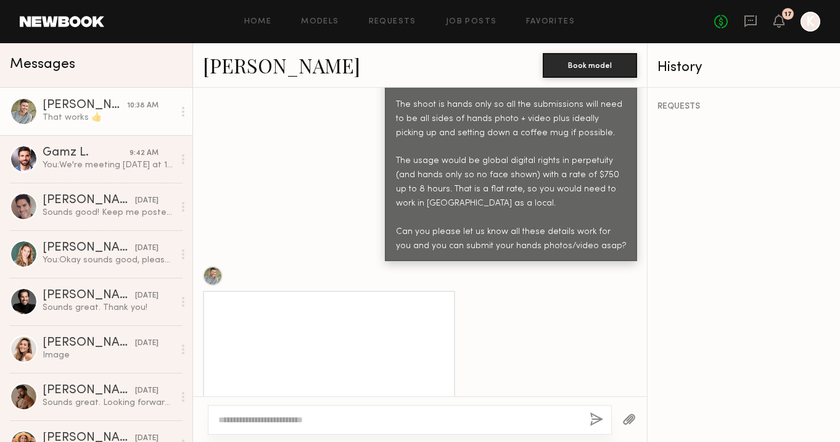
scroll to position [2956, 0]
